Goal: Check status: Check status

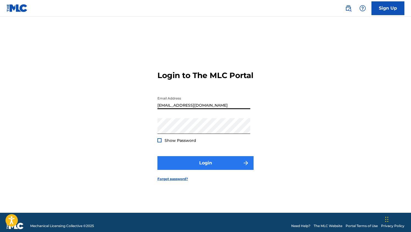
type input "[EMAIL_ADDRESS][DOMAIN_NAME]"
click at [198, 167] on button "Login" at bounding box center [205, 163] width 96 height 14
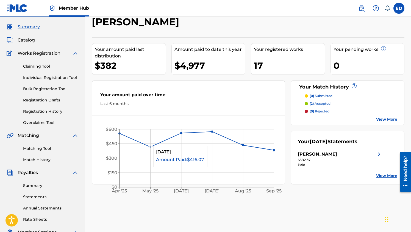
scroll to position [17, 0]
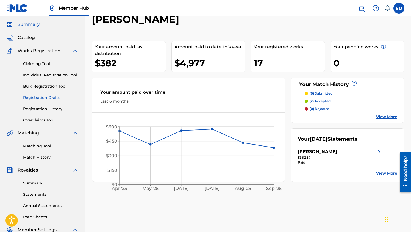
click at [45, 96] on link "Registration Drafts" at bounding box center [51, 98] width 56 height 6
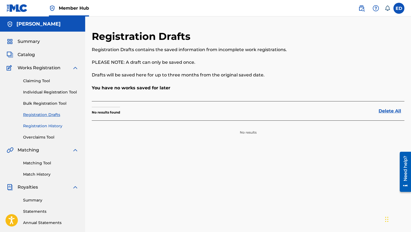
click at [47, 126] on link "Registration History" at bounding box center [51, 126] width 56 height 6
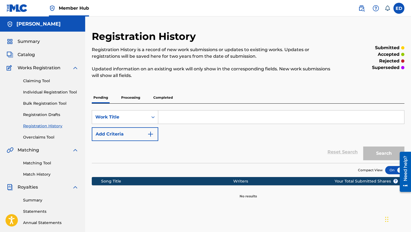
click at [131, 98] on p "Processing" at bounding box center [131, 98] width 22 height 12
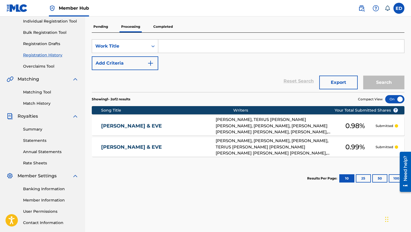
scroll to position [72, 0]
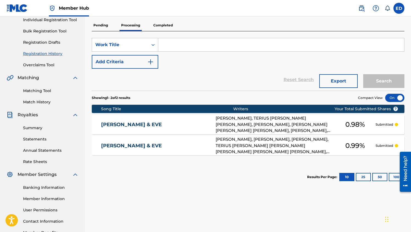
click at [159, 27] on p "Completed" at bounding box center [163, 26] width 23 height 12
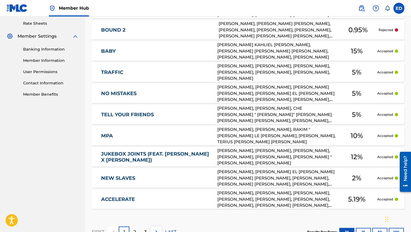
scroll to position [225, 0]
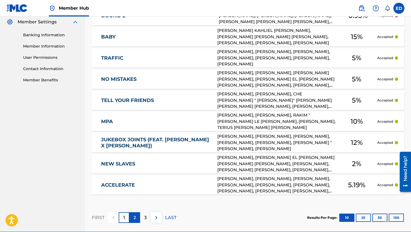
click at [136, 219] on p "2" at bounding box center [135, 217] width 2 height 7
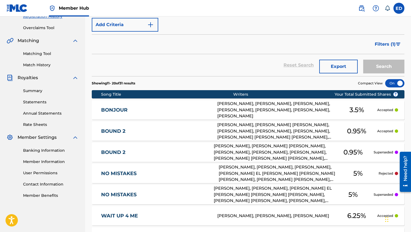
scroll to position [0, 0]
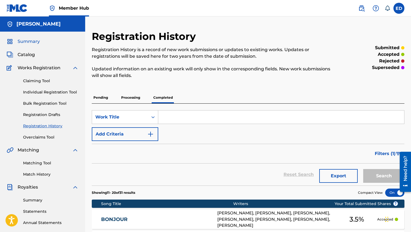
click at [29, 41] on span "Summary" at bounding box center [29, 41] width 22 height 7
